Goal: Navigation & Orientation: Go to known website

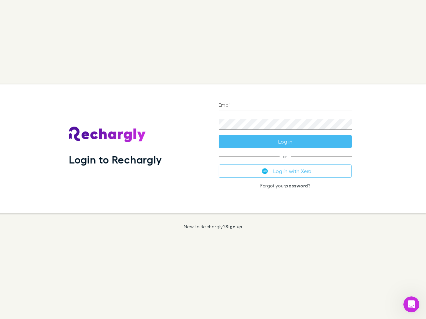
click at [213, 160] on div "Login to Rechargly" at bounding box center [139, 148] width 150 height 129
click at [285, 106] on input "Email" at bounding box center [285, 105] width 133 height 11
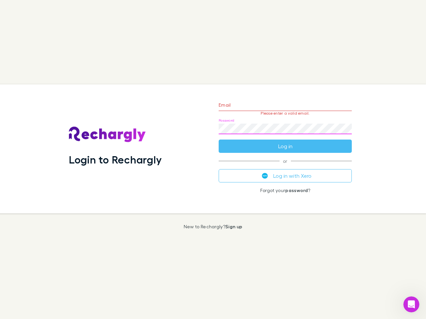
click at [285, 142] on form "Email Please enter a valid email. Password Log in" at bounding box center [285, 124] width 133 height 58
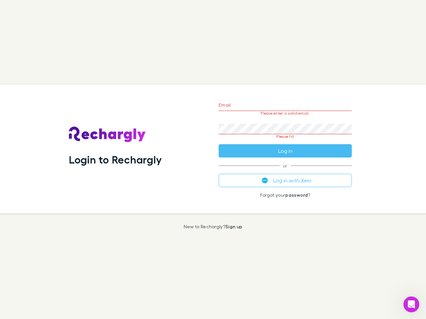
click at [285, 171] on div "Email Please enter a valid email. Password Please fill Log in or Log in with Xe…" at bounding box center [285, 148] width 144 height 129
click at [411, 305] on icon "Open Intercom Messenger" at bounding box center [411, 304] width 11 height 11
